Goal: Information Seeking & Learning: Find specific fact

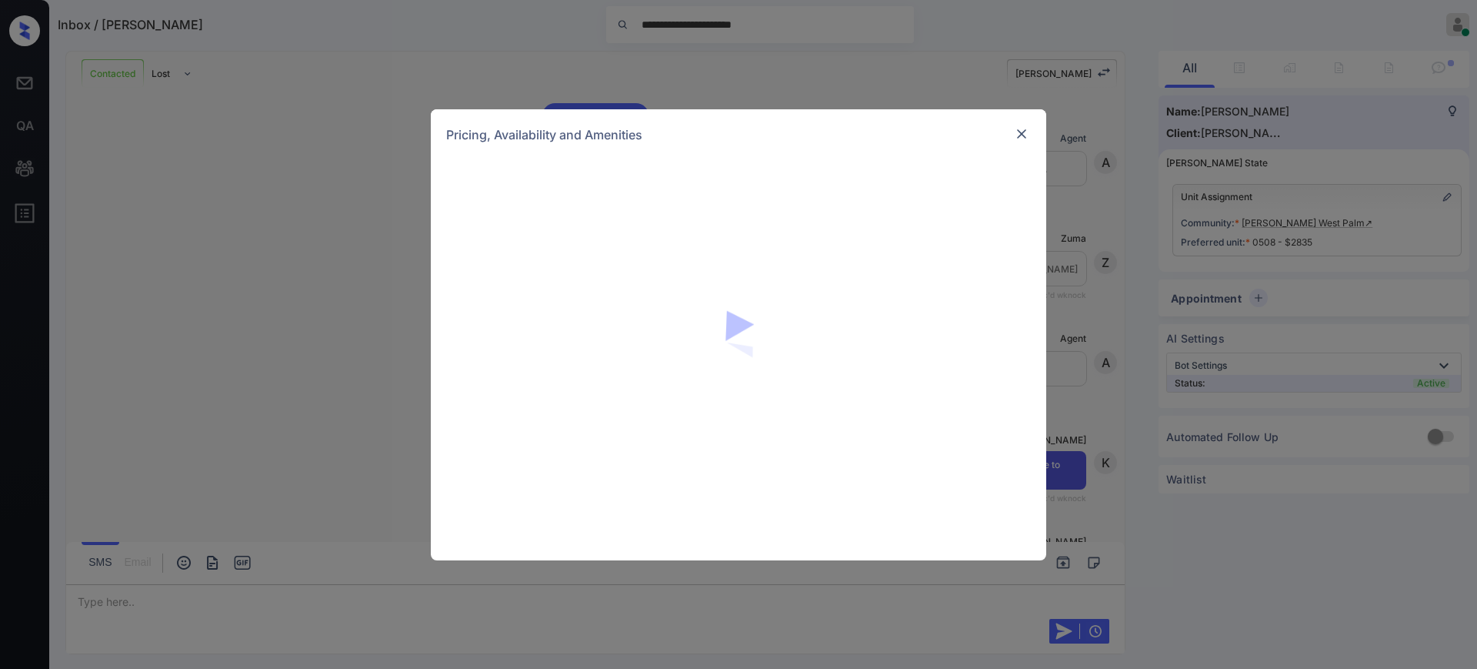
scroll to position [3314, 0]
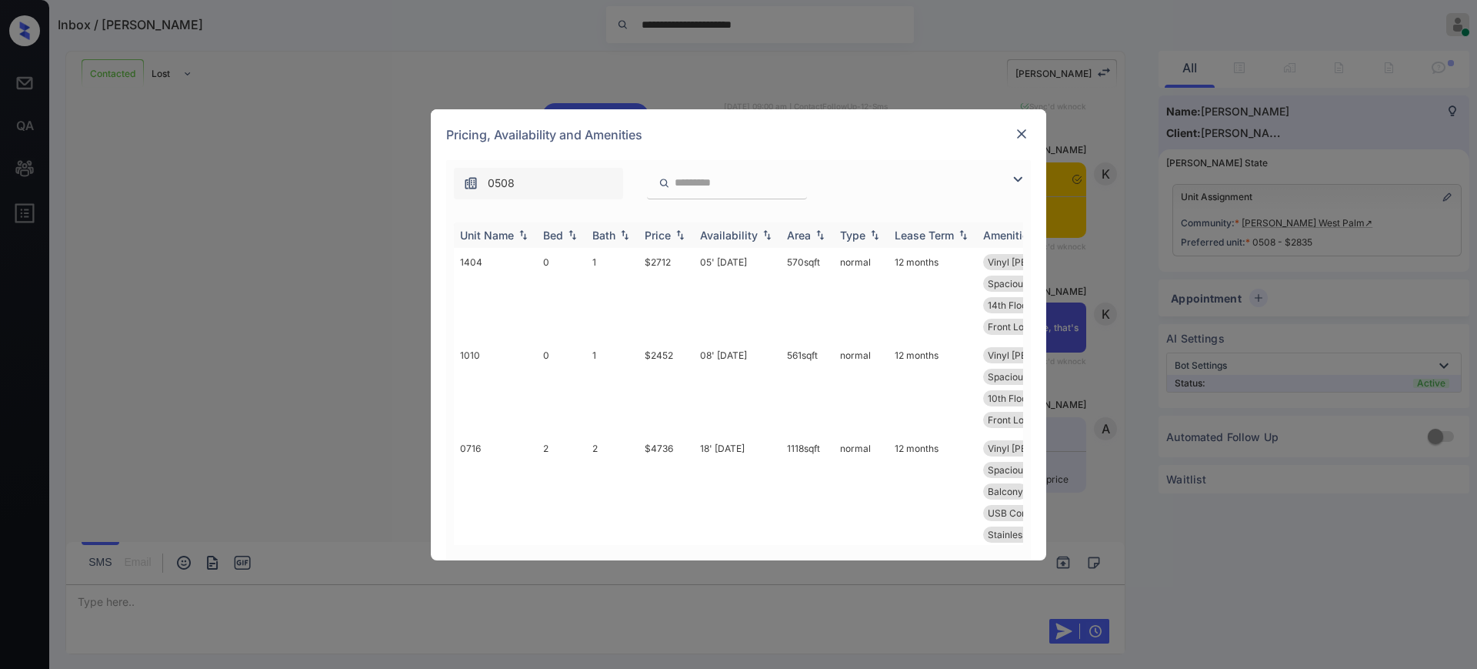
click at [542, 233] on th "Bed" at bounding box center [561, 234] width 49 height 25
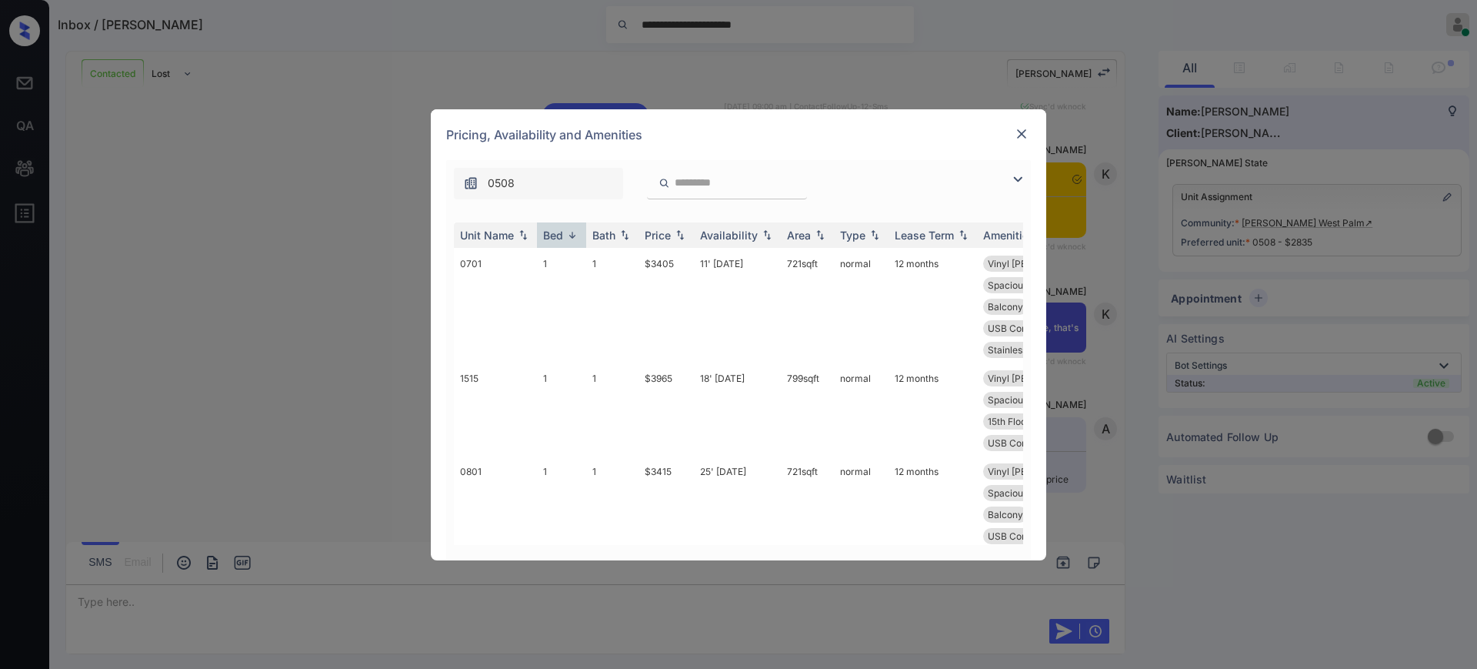
scroll to position [962, 0]
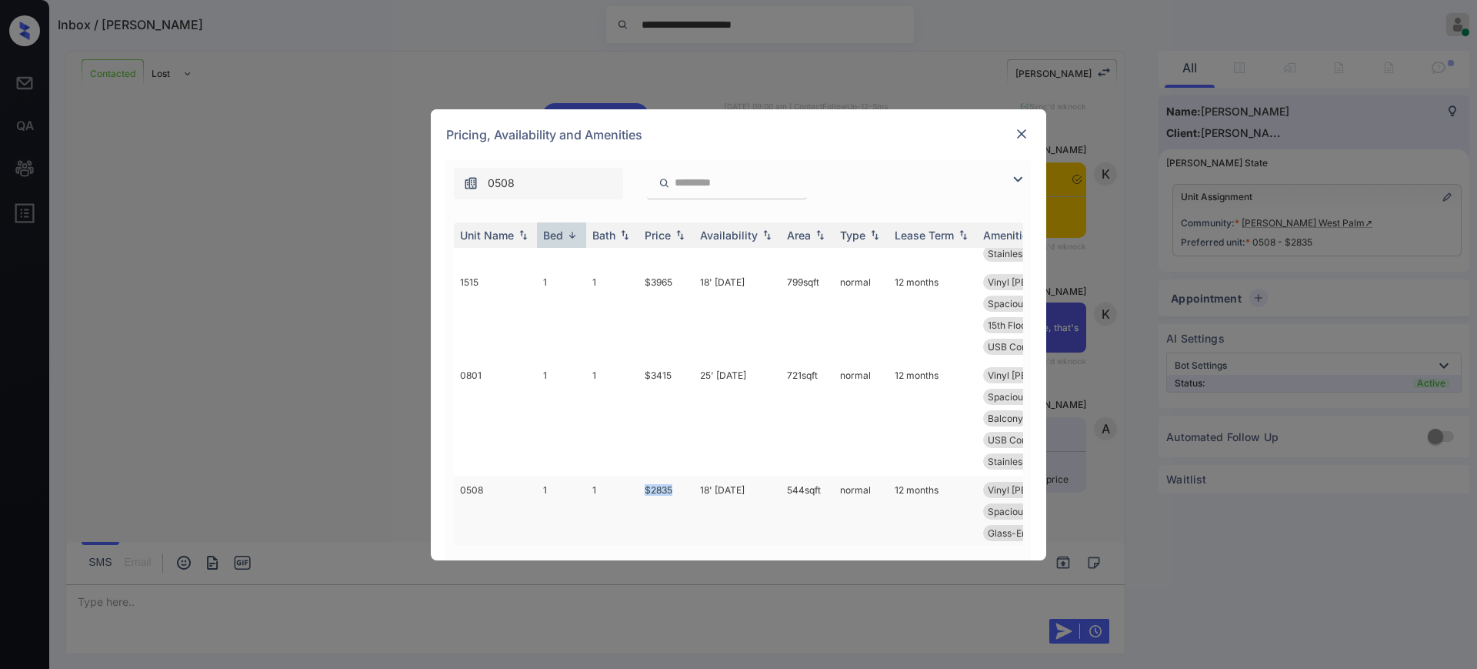
drag, startPoint x: 634, startPoint y: 337, endPoint x: 679, endPoint y: 341, distance: 45.6
click at [679, 475] on tr "0508 1 1 $2835 18' [DATE] 544 sqft normal 12 months Vinyl [PERSON_NAME]... Quar…" at bounding box center [856, 532] width 804 height 115
copy tr "$2835"
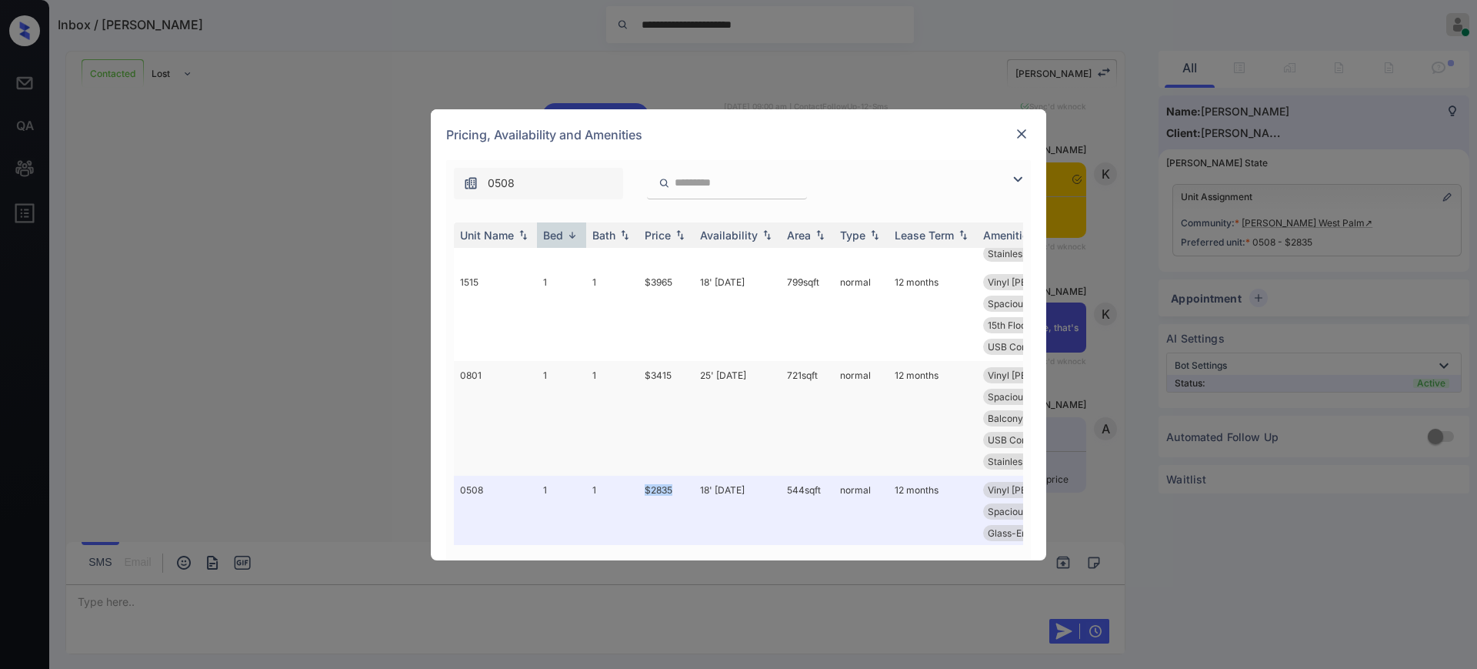
copy tr "$2835"
click at [1021, 129] on img at bounding box center [1021, 133] width 15 height 15
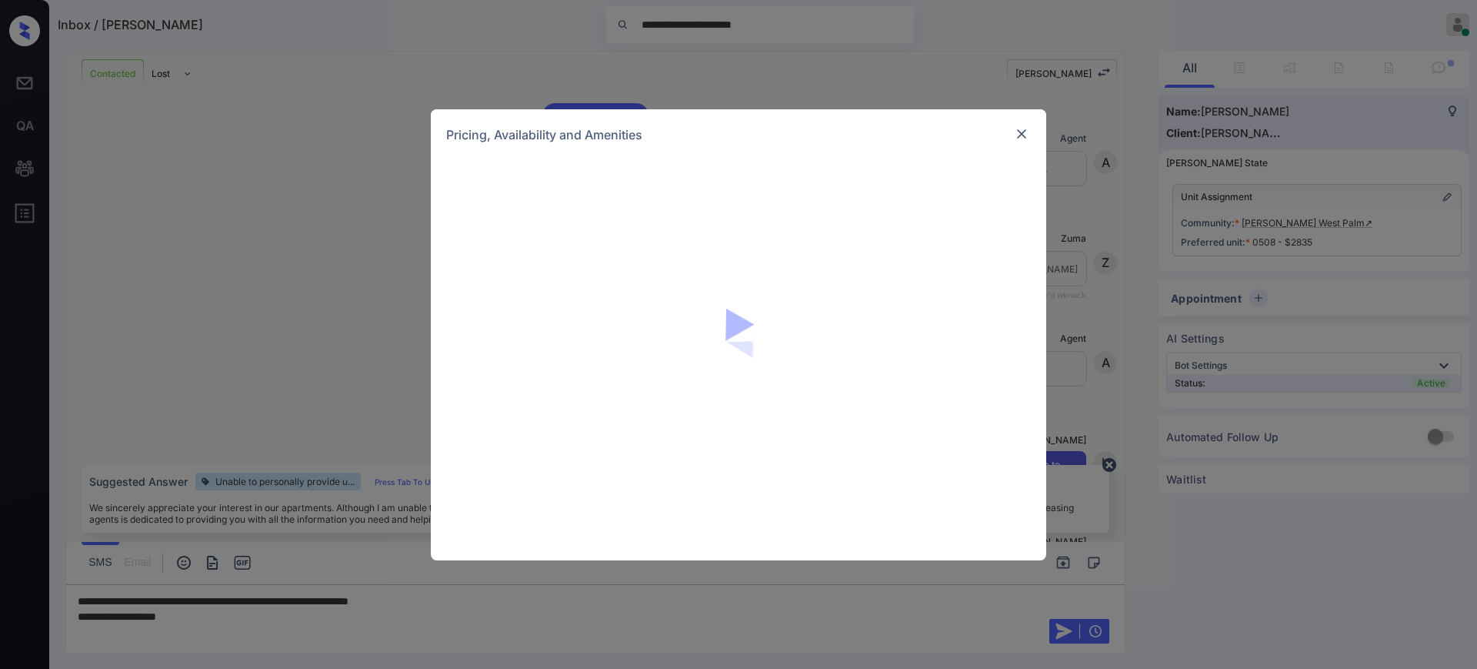
scroll to position [3410, 0]
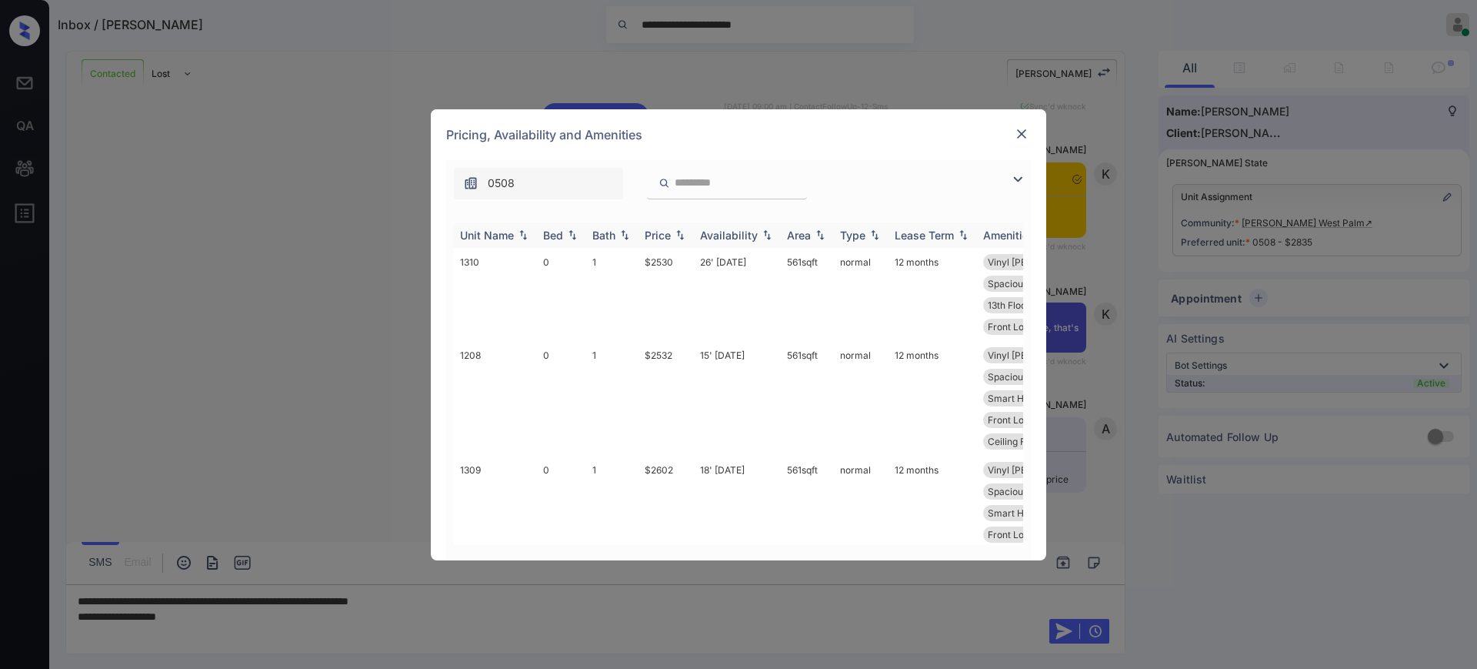
click at [561, 230] on div "Bed" at bounding box center [553, 234] width 20 height 13
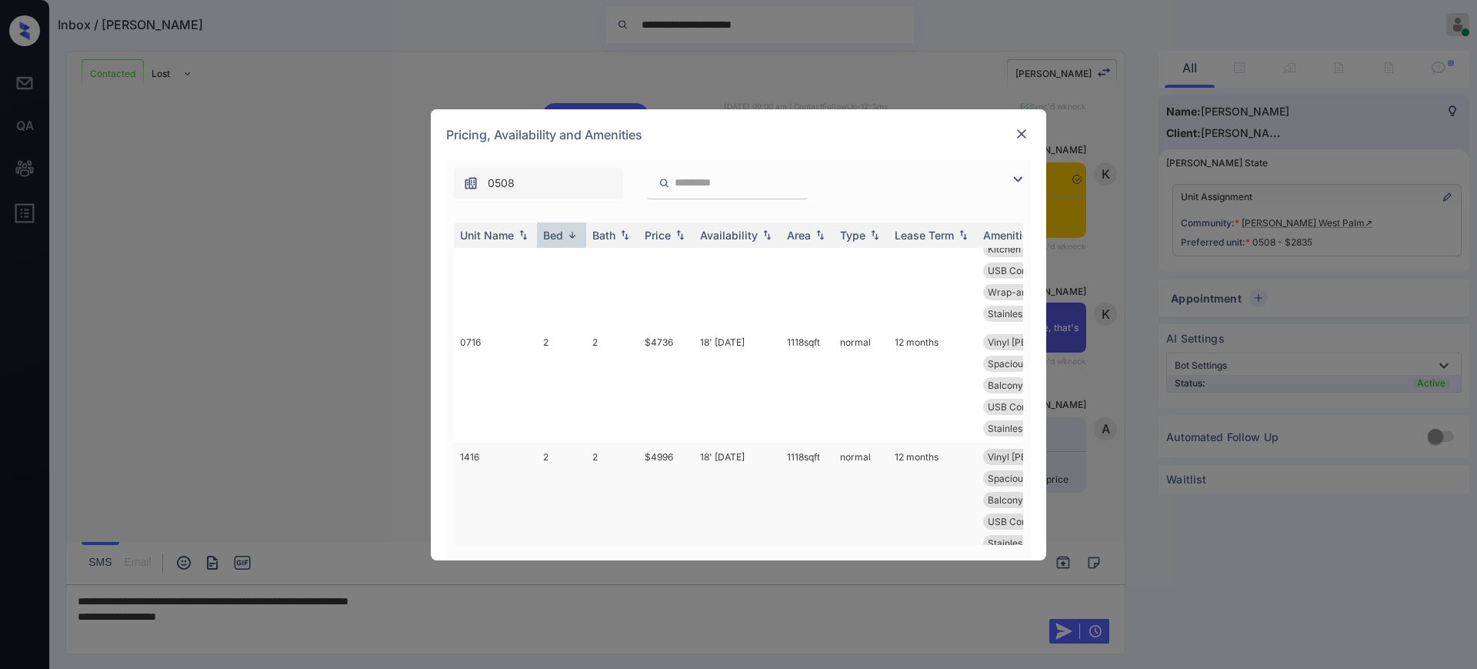
scroll to position [96, 0]
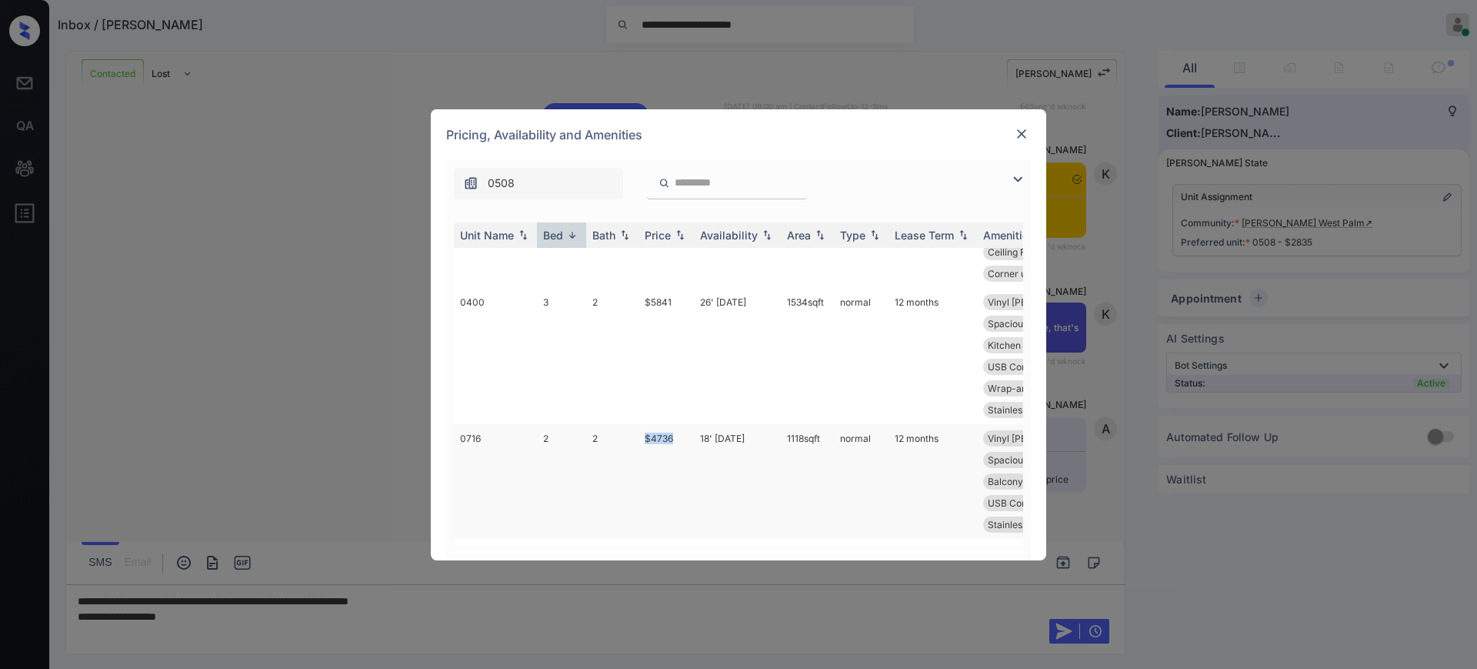
drag, startPoint x: 657, startPoint y: 417, endPoint x: 730, endPoint y: 418, distance: 73.1
click at [683, 424] on tr "0716 2 2 $4736 18' Nov 25 1118 sqft normal 12 months Vinyl Plank Flo... Quartz …" at bounding box center [856, 481] width 804 height 115
copy tr "$4736"
click at [1025, 118] on div "Pricing, Availability and Amenities" at bounding box center [738, 134] width 615 height 51
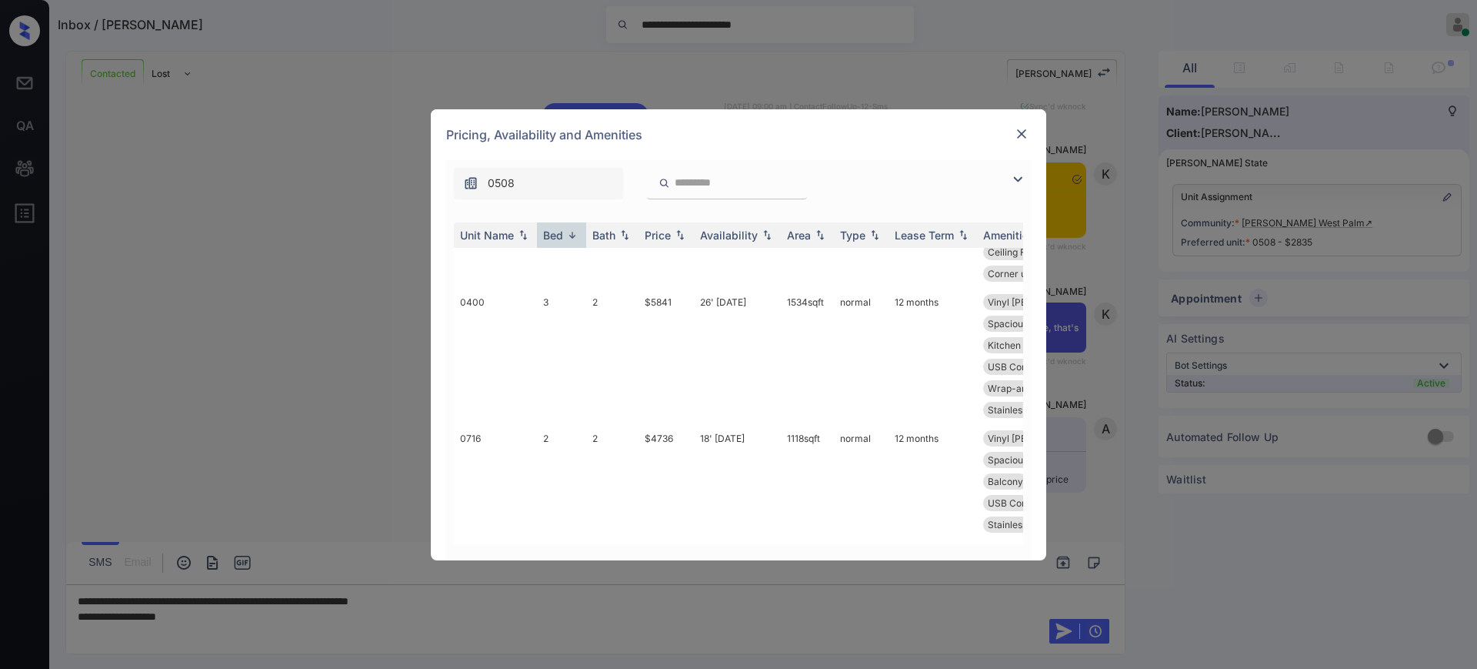
click at [1026, 130] on img at bounding box center [1021, 133] width 15 height 15
